Goal: Check status

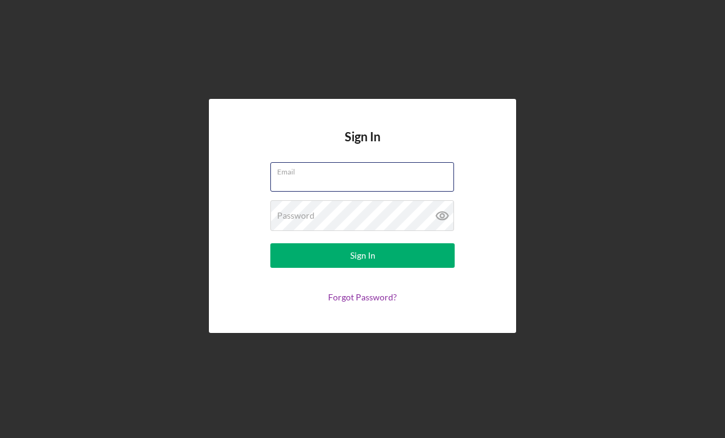
scroll to position [41, 0]
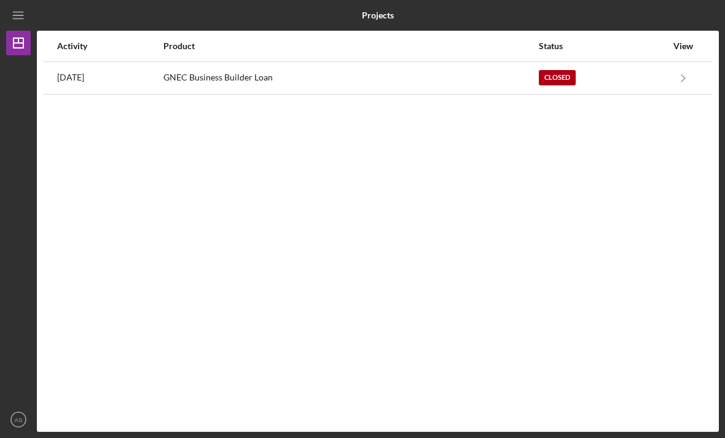
click at [9, 28] on icon "Icon/Dashboard" at bounding box center [18, 43] width 31 height 31
click at [58, 41] on div "Activity" at bounding box center [109, 46] width 105 height 10
click at [23, 28] on icon "Icon/Dashboard" at bounding box center [18, 43] width 31 height 31
click at [59, 31] on div "Activity" at bounding box center [109, 45] width 105 height 29
click at [684, 64] on icon "Icon/Navigate" at bounding box center [684, 78] width 28 height 28
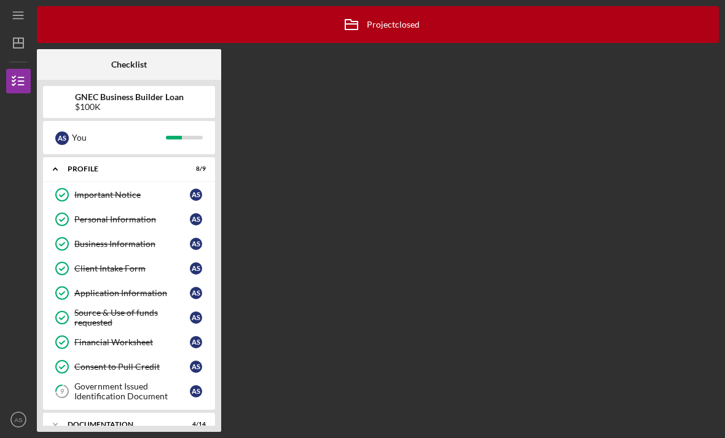
click at [23, 66] on icon "button" at bounding box center [18, 81] width 31 height 31
click at [69, 127] on div "A S You" at bounding box center [129, 137] width 160 height 21
click at [82, 157] on div "Icon/Expander Profile 8 / 9" at bounding box center [129, 169] width 172 height 25
